Goal: Check status: Check status

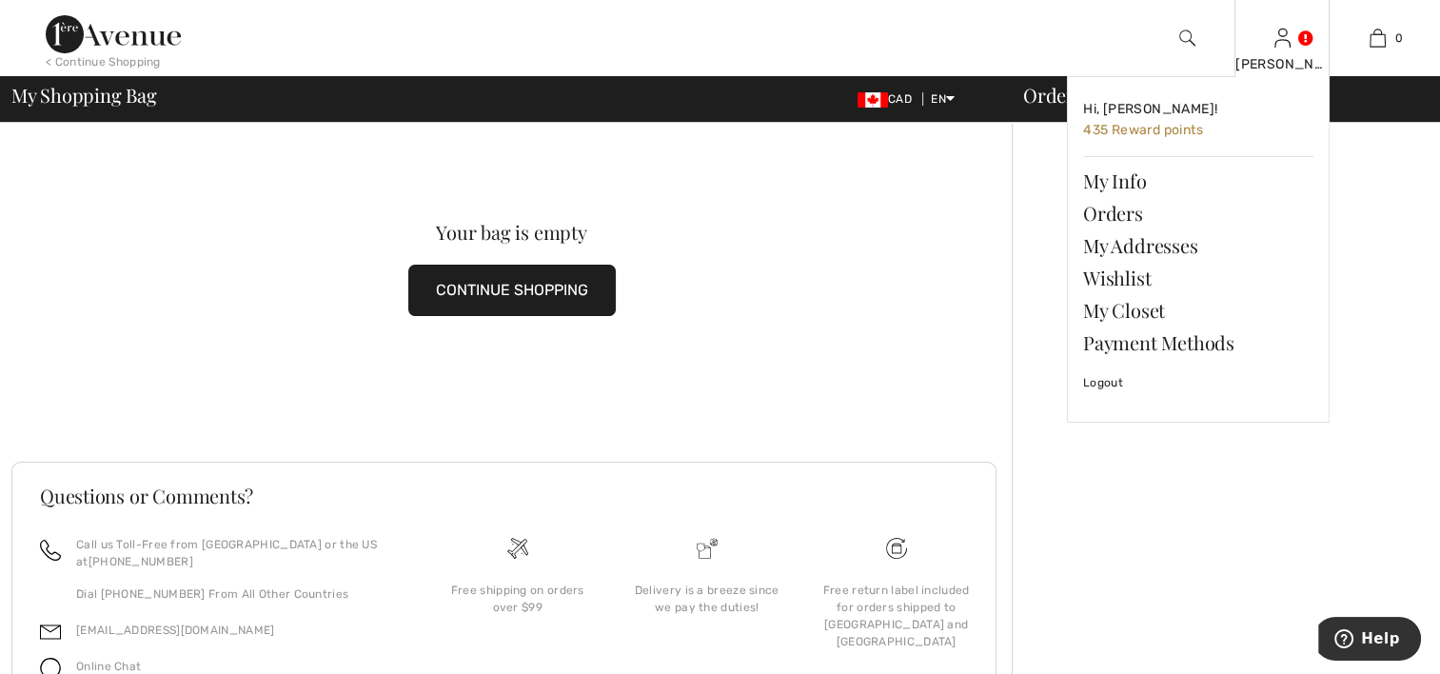
click at [1286, 55] on div "[PERSON_NAME]" at bounding box center [1282, 64] width 93 height 20
click at [1109, 217] on link "Orders" at bounding box center [1198, 213] width 230 height 32
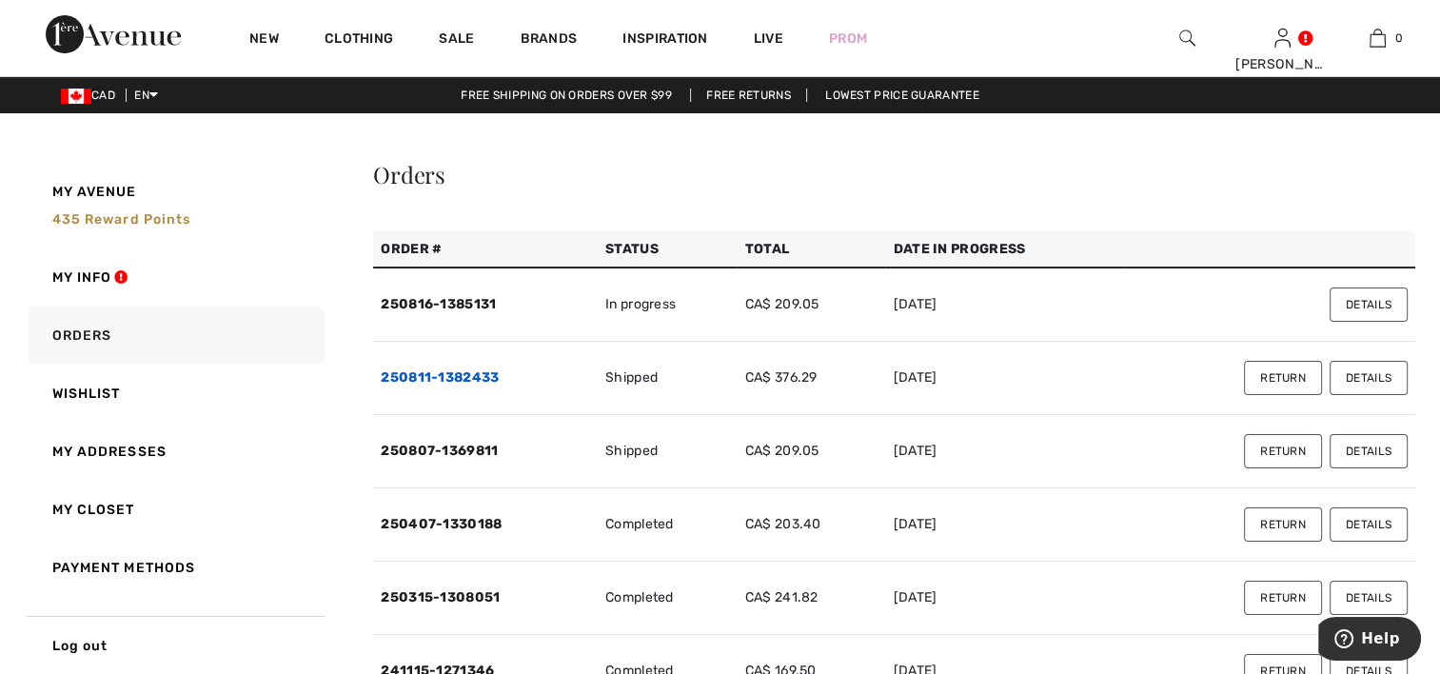
click at [457, 376] on link "250811-1382433" at bounding box center [440, 377] width 118 height 16
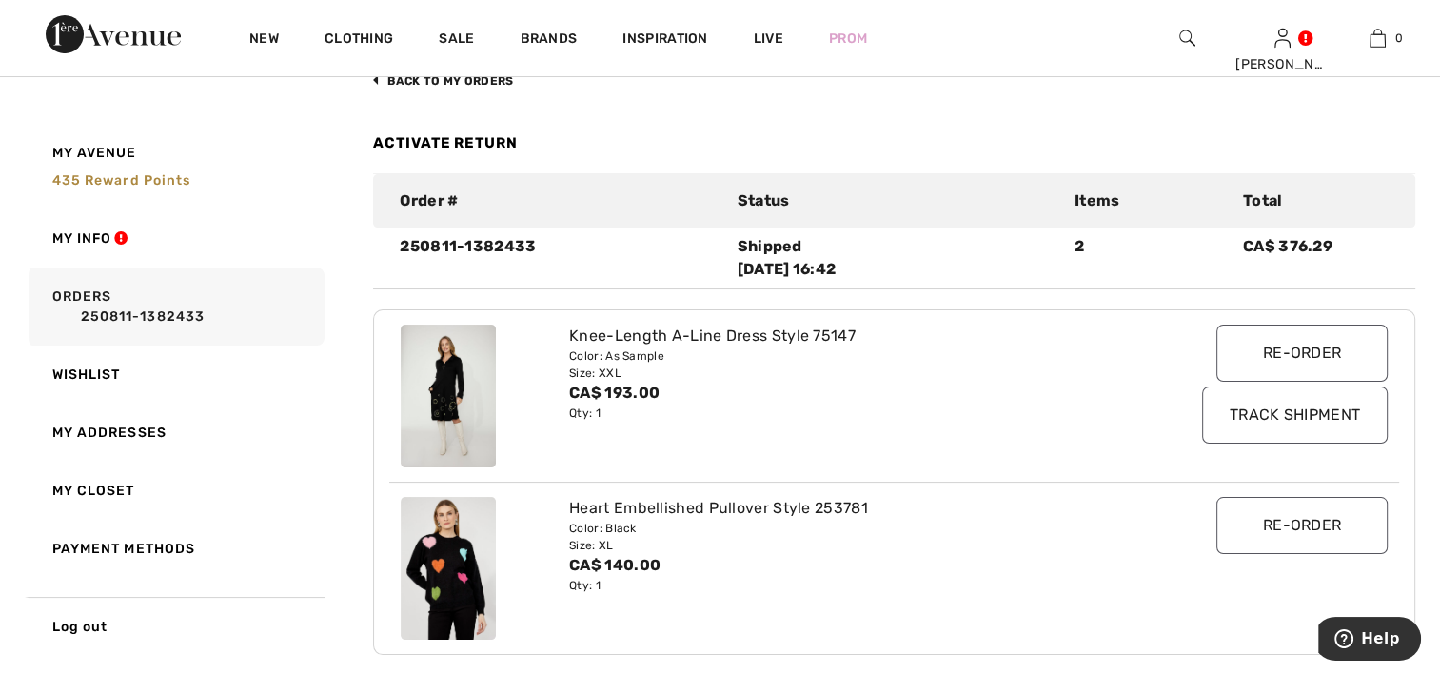
scroll to position [190, 0]
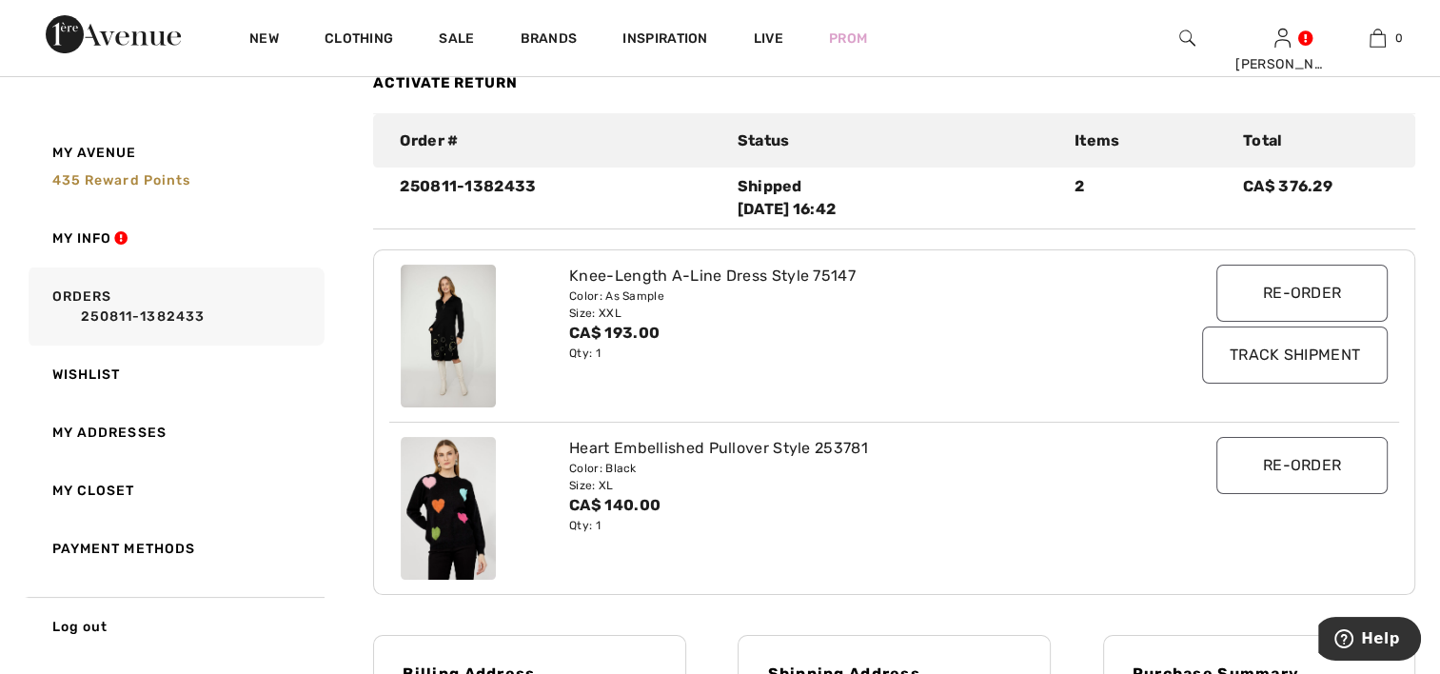
click at [1281, 350] on input "Track Shipment" at bounding box center [1295, 355] width 186 height 57
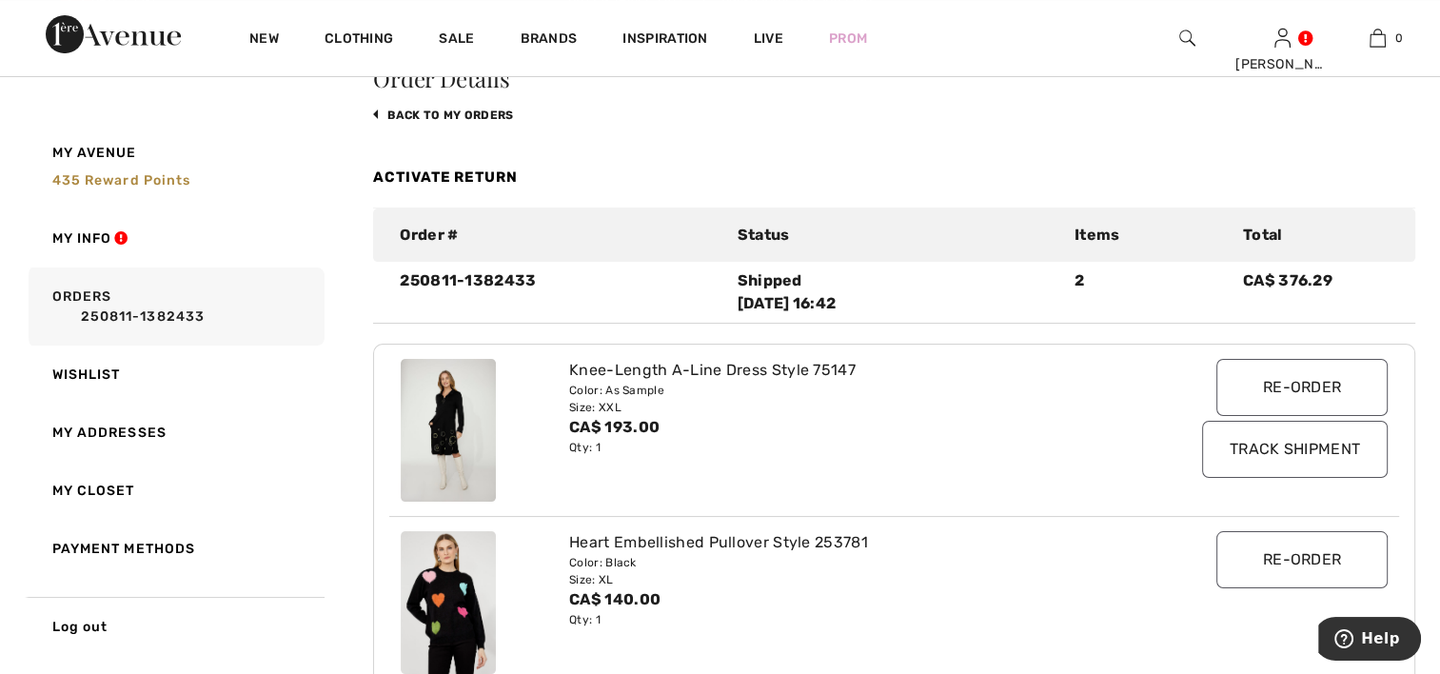
scroll to position [95, 0]
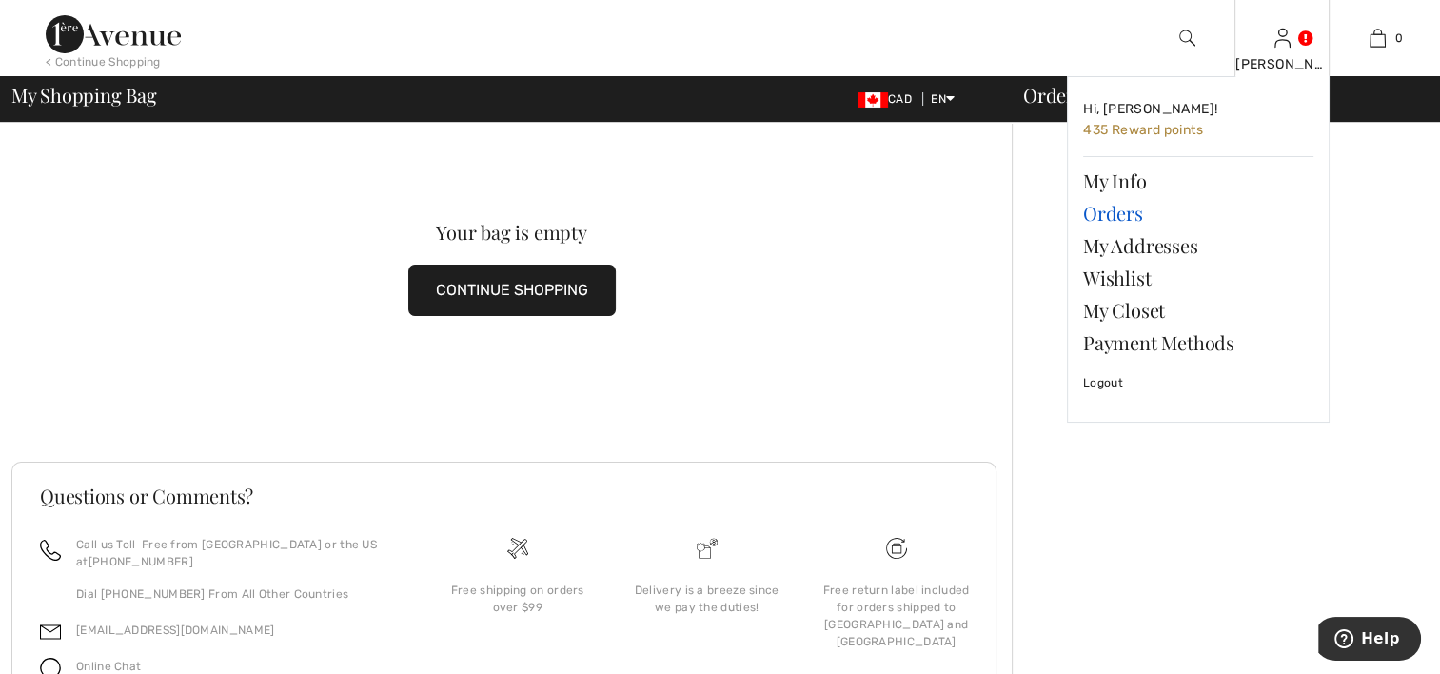
click at [1101, 209] on link "Orders" at bounding box center [1198, 213] width 230 height 32
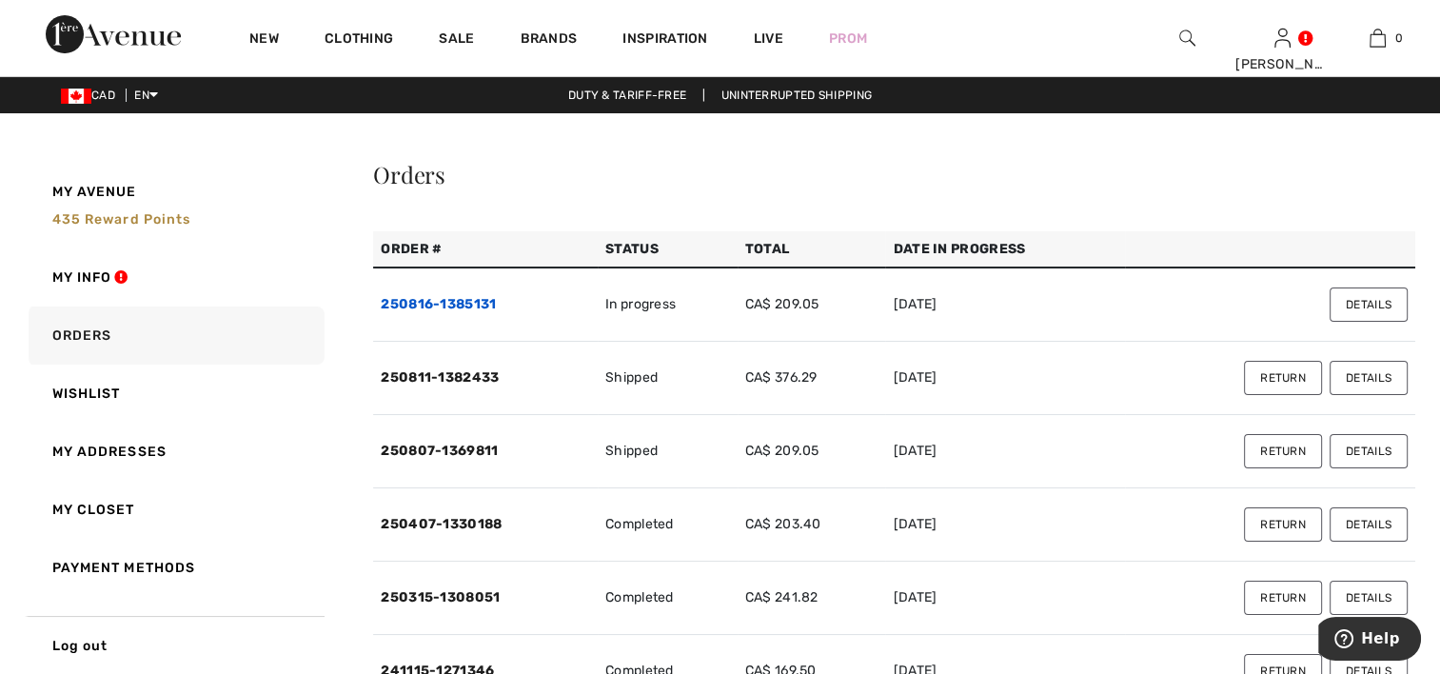
click at [451, 305] on link "250816-1385131" at bounding box center [438, 304] width 115 height 16
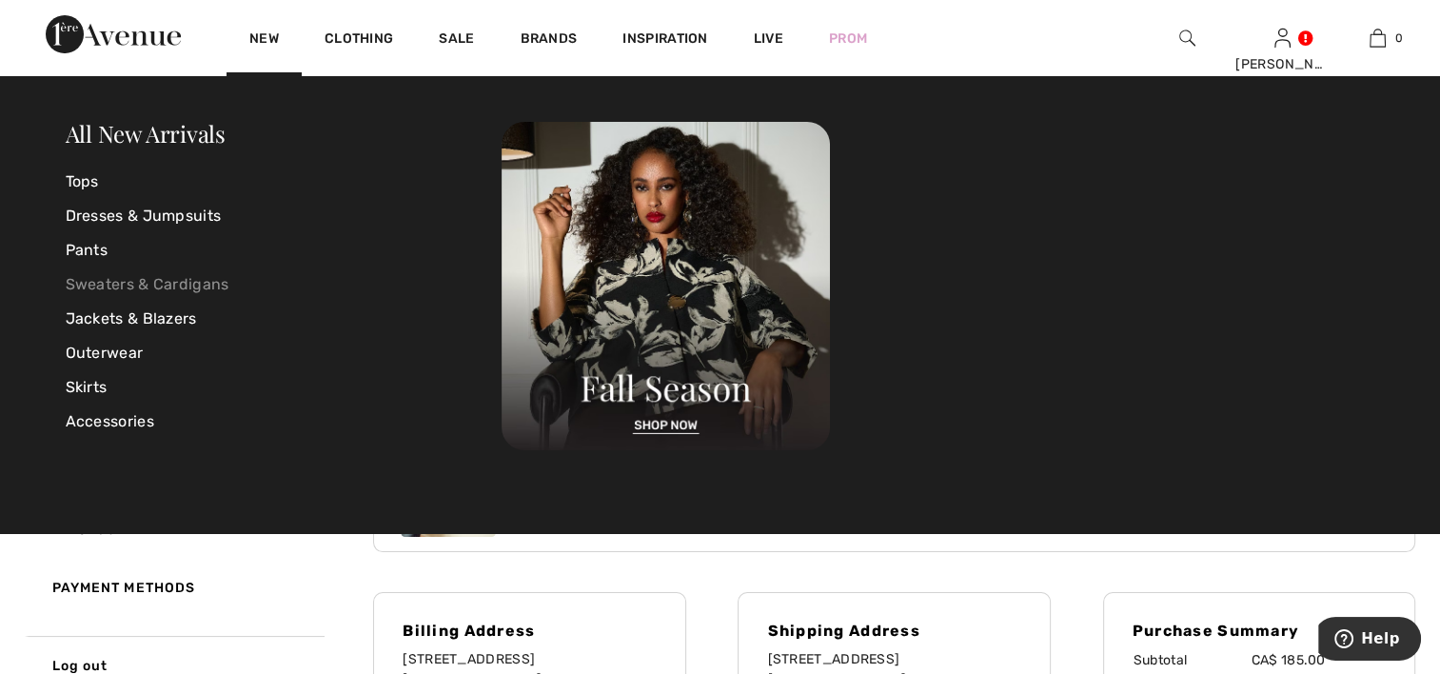
click at [174, 287] on link "Sweaters & Cardigans" at bounding box center [284, 285] width 437 height 34
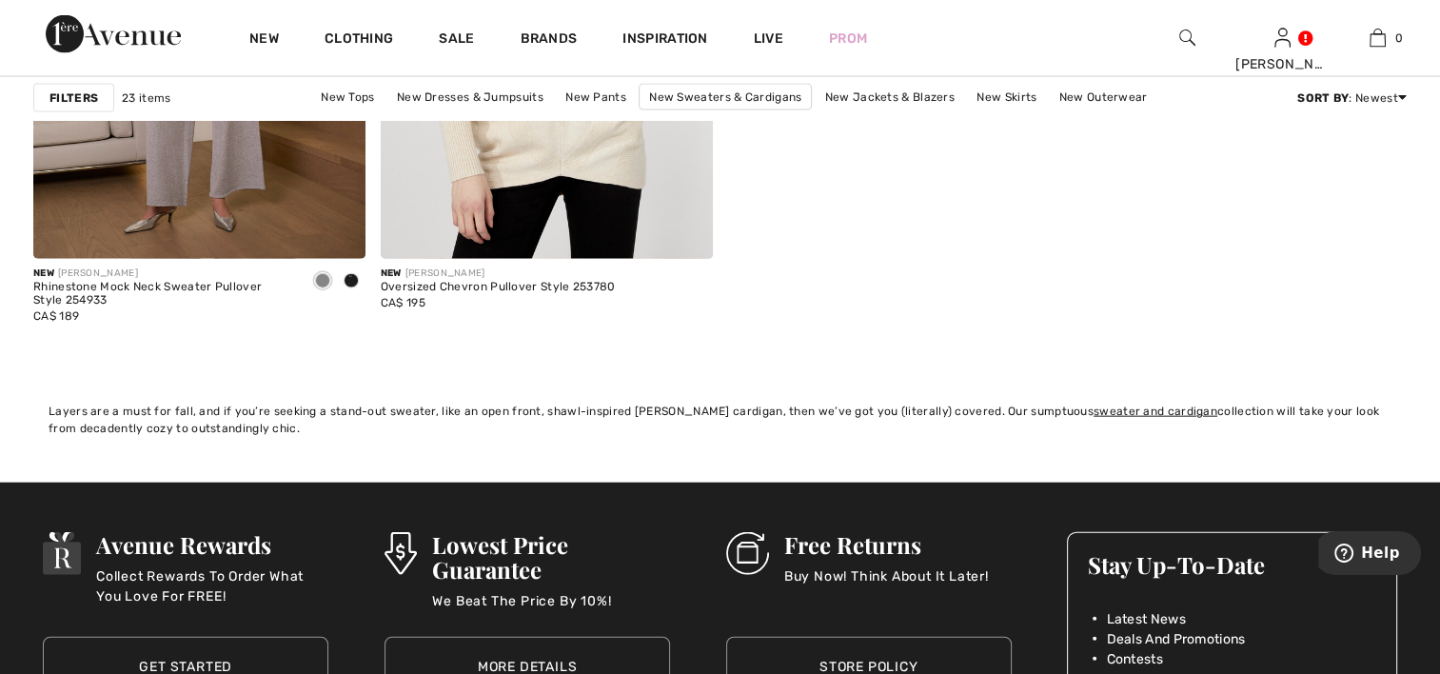
scroll to position [4284, 0]
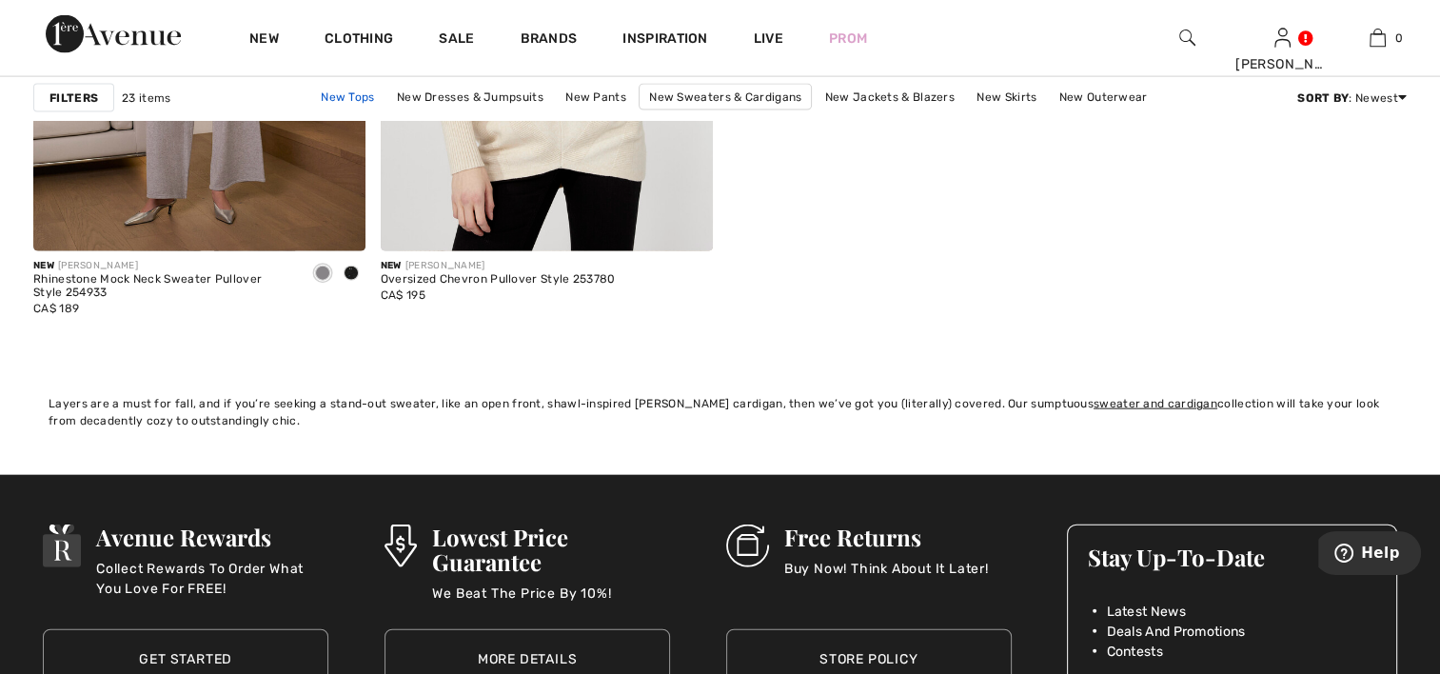
click at [347, 99] on link "New Tops" at bounding box center [347, 97] width 72 height 25
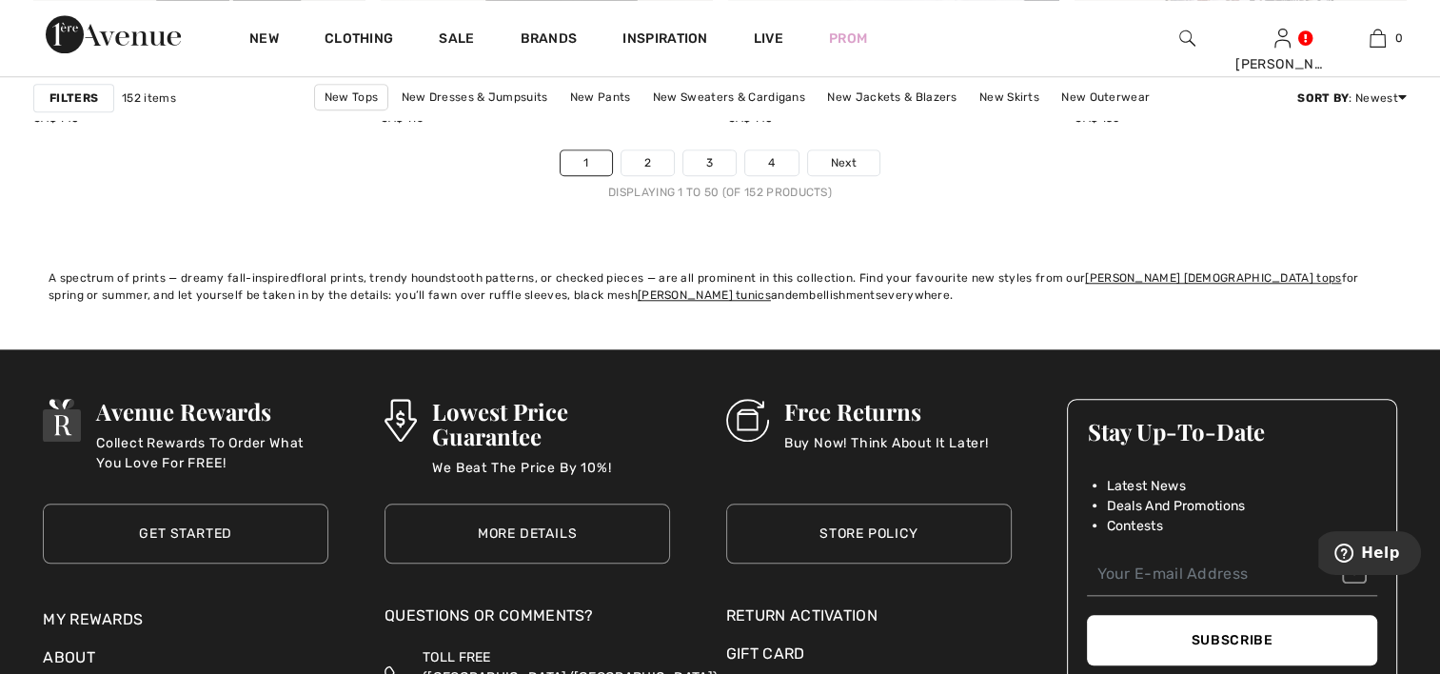
scroll to position [9044, 0]
